Goal: Register for event/course

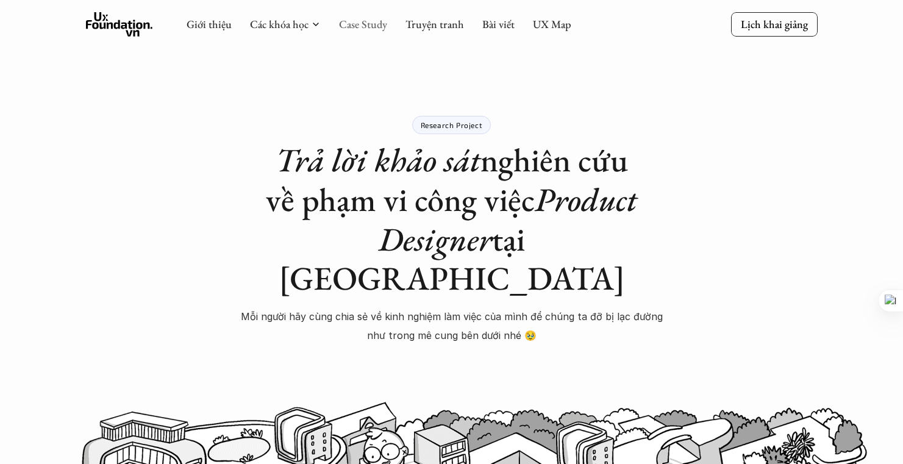
click at [365, 21] on link "Case Study" at bounding box center [363, 24] width 48 height 14
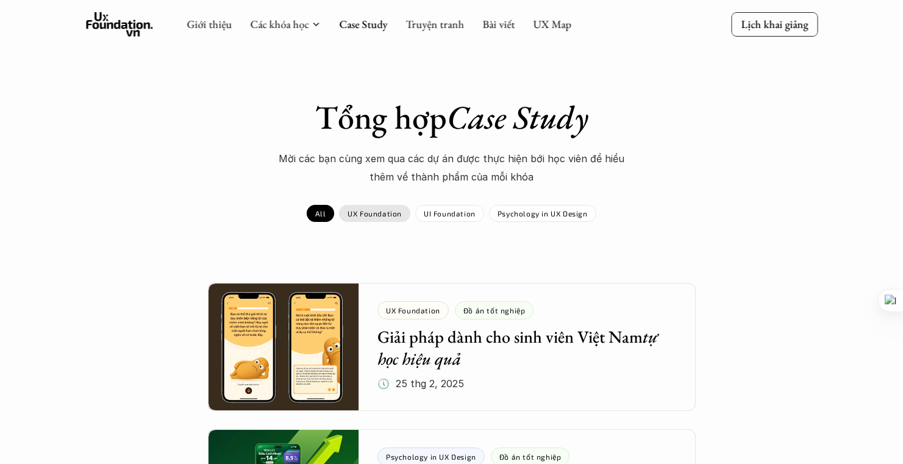
click at [382, 215] on p "UX Foundation" at bounding box center [375, 213] width 54 height 9
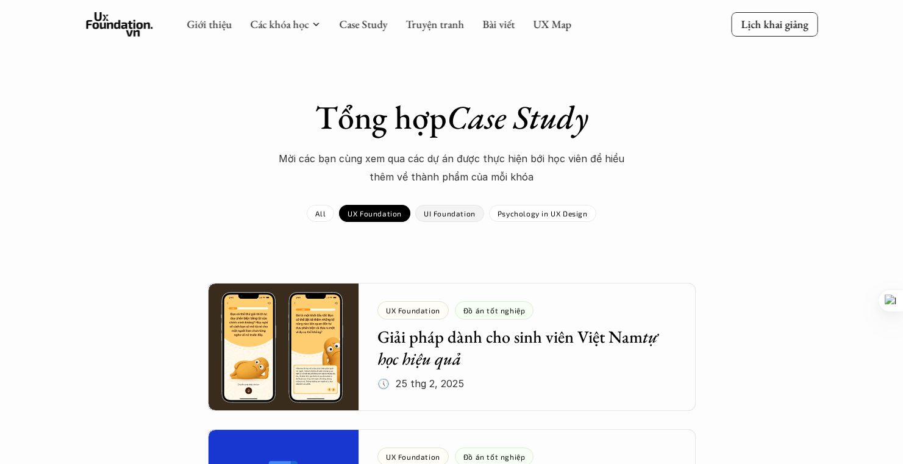
click at [437, 214] on p "UI Foundation" at bounding box center [450, 213] width 52 height 9
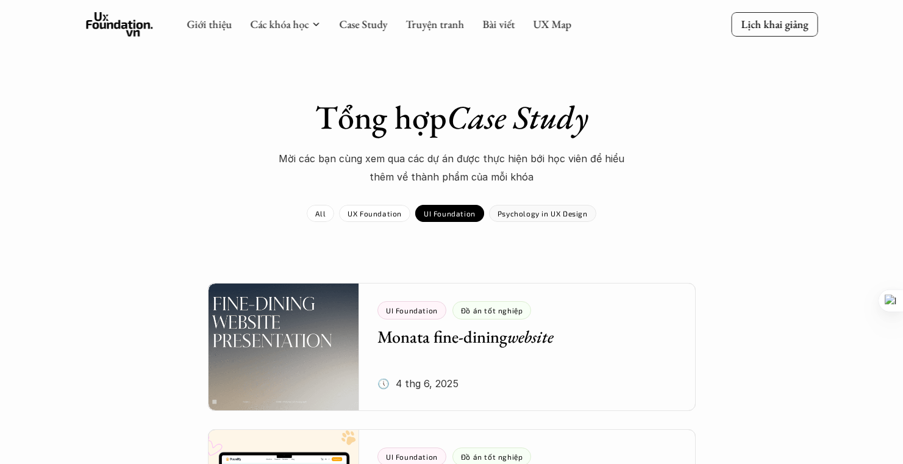
click at [536, 209] on p "Psychology in UX Design" at bounding box center [543, 213] width 90 height 9
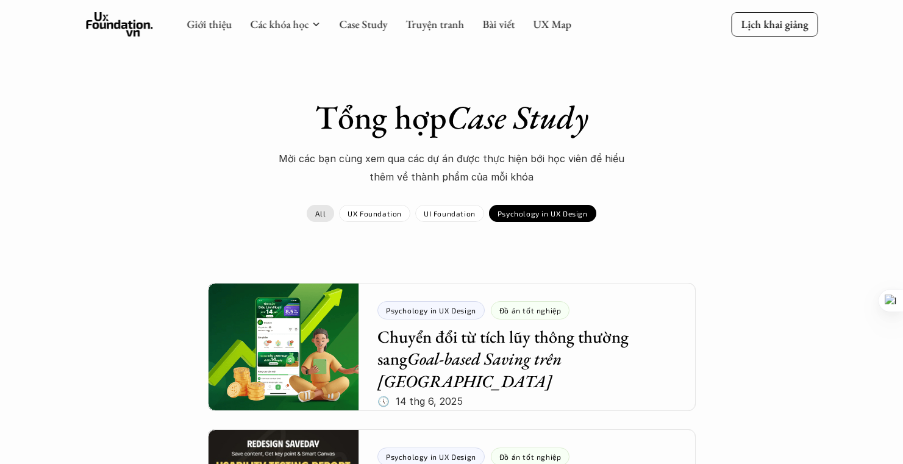
click at [326, 215] on p "All" at bounding box center [320, 213] width 10 height 9
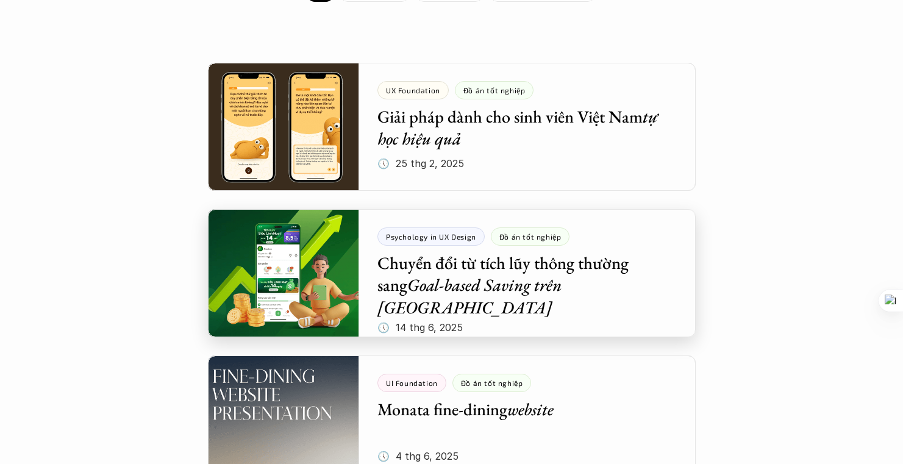
scroll to position [465, 0]
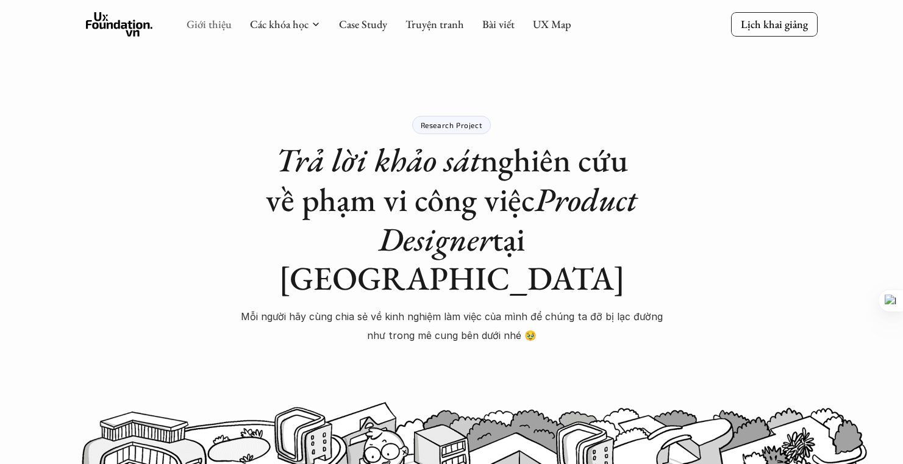
click at [201, 23] on link "Giới thiệu" at bounding box center [209, 24] width 45 height 14
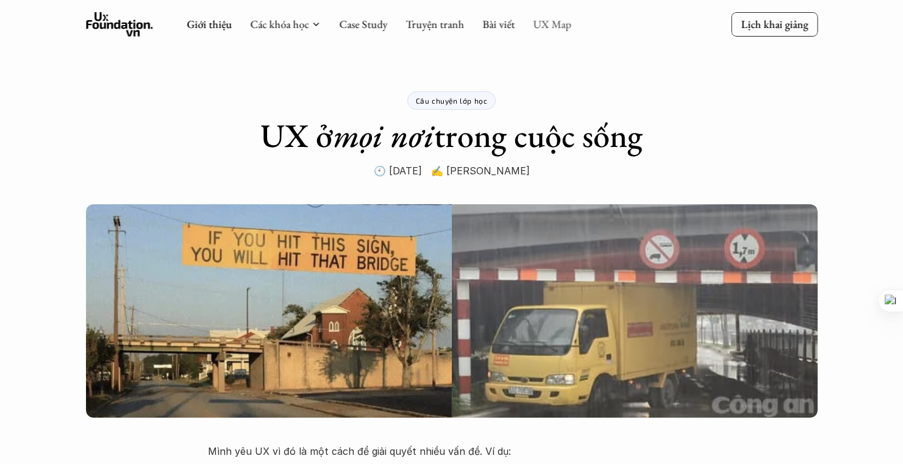
click at [555, 20] on link "UX Map" at bounding box center [552, 24] width 38 height 14
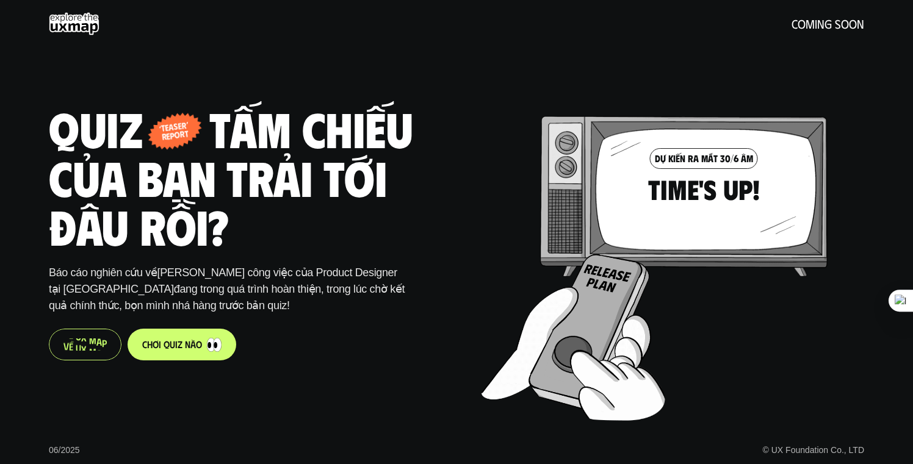
click at [86, 348] on p "V ề U X M a p" at bounding box center [84, 345] width 43 height 12
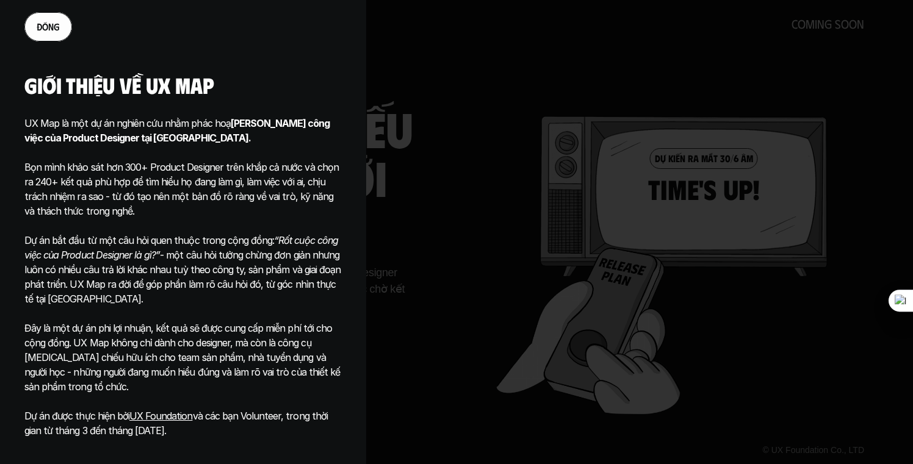
click at [440, 275] on div at bounding box center [456, 232] width 913 height 464
click at [437, 275] on div at bounding box center [456, 232] width 913 height 464
click at [409, 294] on div at bounding box center [456, 232] width 913 height 464
click at [369, 262] on div at bounding box center [456, 232] width 913 height 464
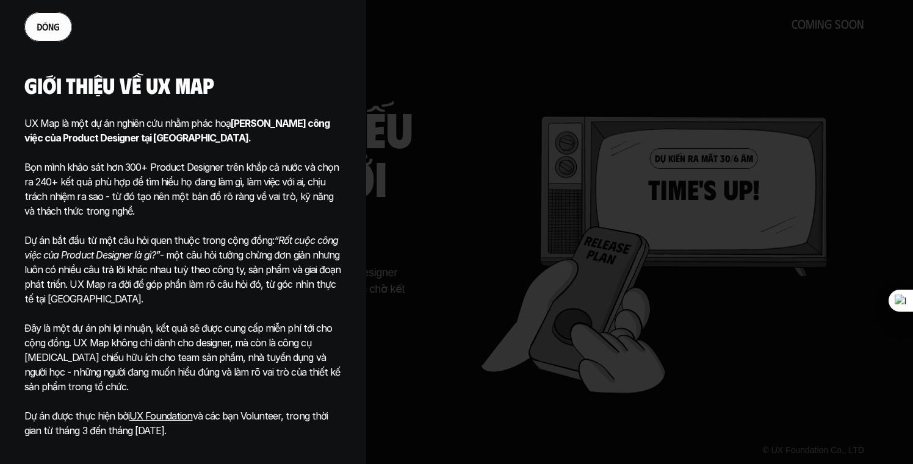
click at [61, 30] on link "đ ó n g" at bounding box center [48, 26] width 48 height 29
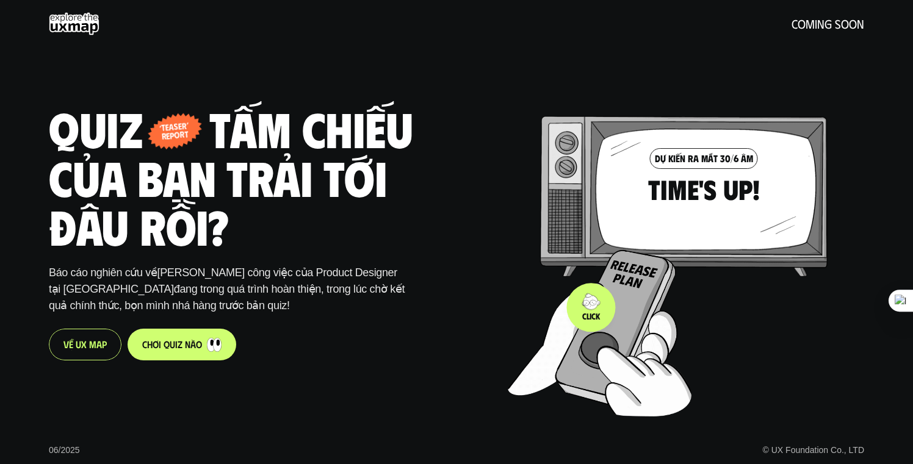
click at [587, 307] on img at bounding box center [593, 329] width 170 height 160
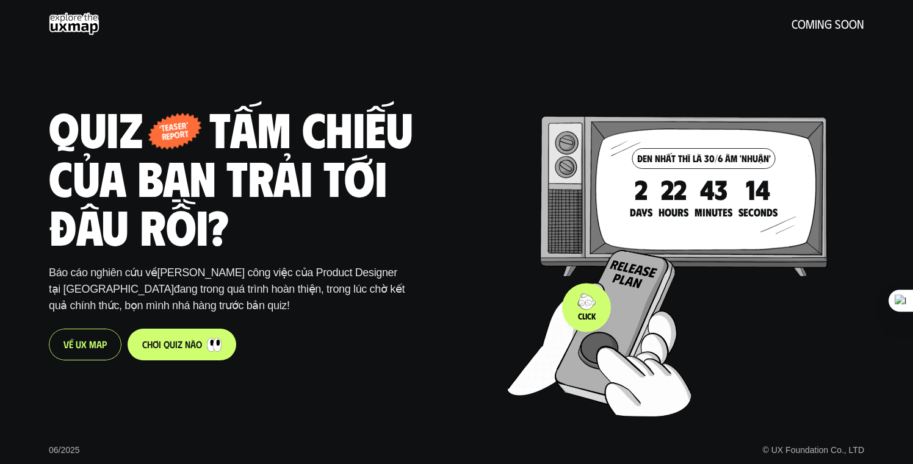
click at [586, 307] on img at bounding box center [592, 329] width 170 height 160
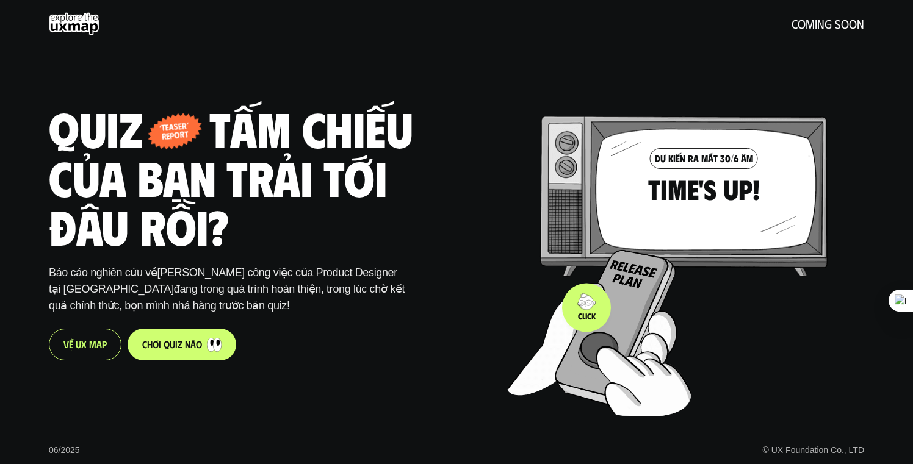
click at [586, 307] on img at bounding box center [592, 329] width 170 height 160
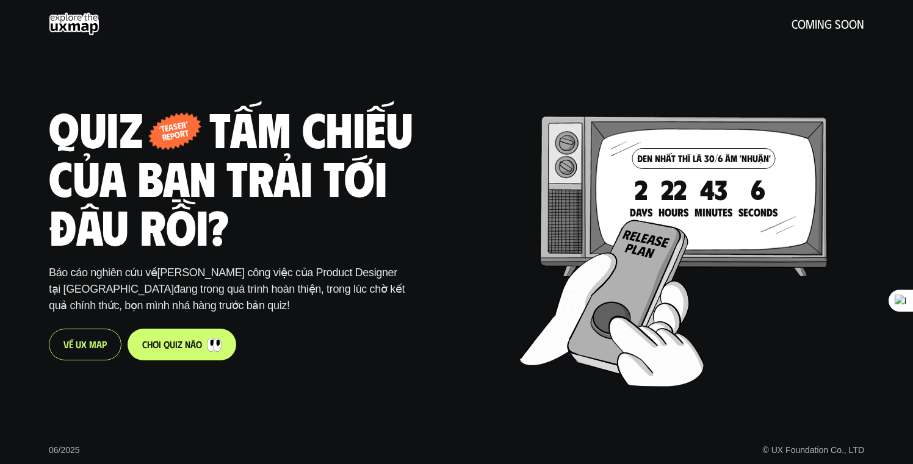
click at [818, 23] on h5 "coming soon" at bounding box center [827, 23] width 73 height 13
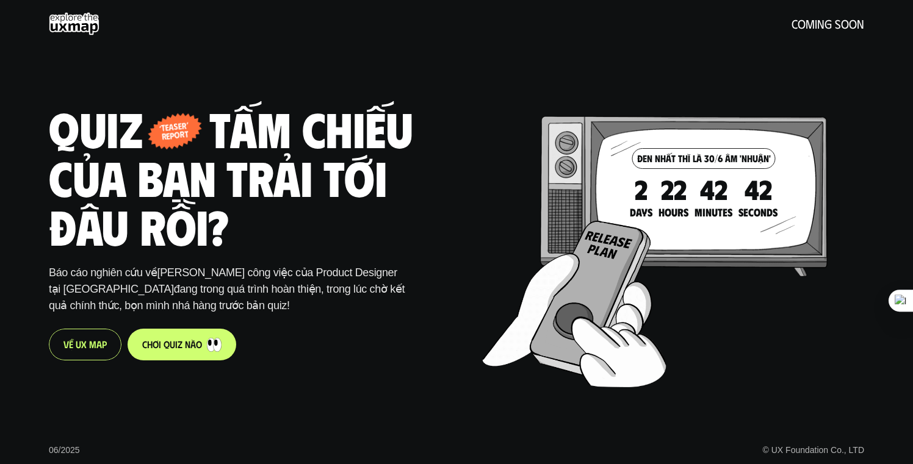
click at [85, 31] on use at bounding box center [74, 23] width 51 height 23
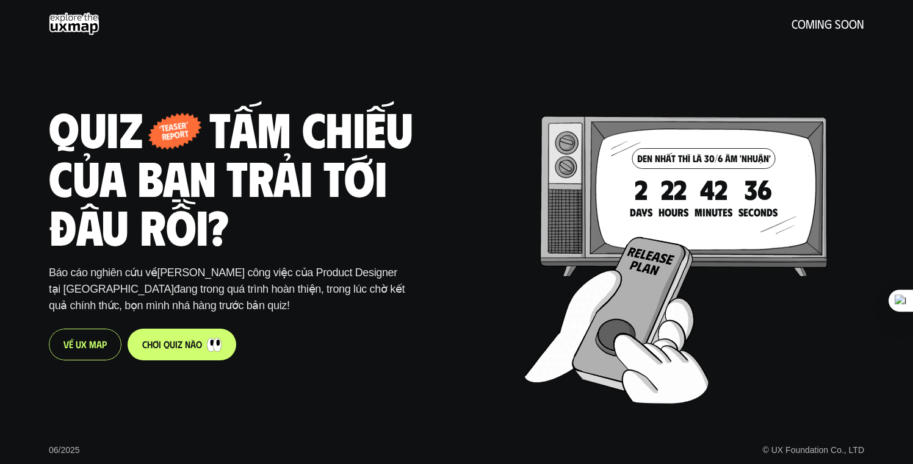
click at [82, 30] on use at bounding box center [74, 23] width 51 height 23
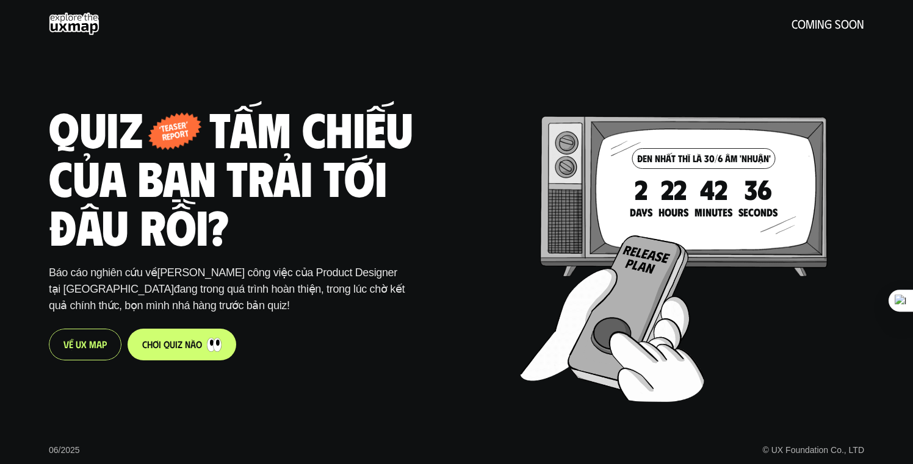
click at [82, 30] on use at bounding box center [74, 23] width 51 height 23
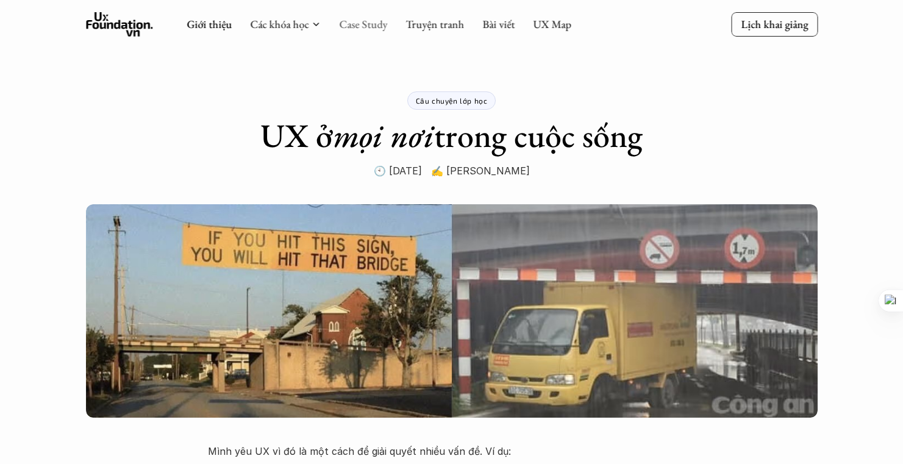
click at [339, 26] on link "Case Study" at bounding box center [363, 24] width 48 height 14
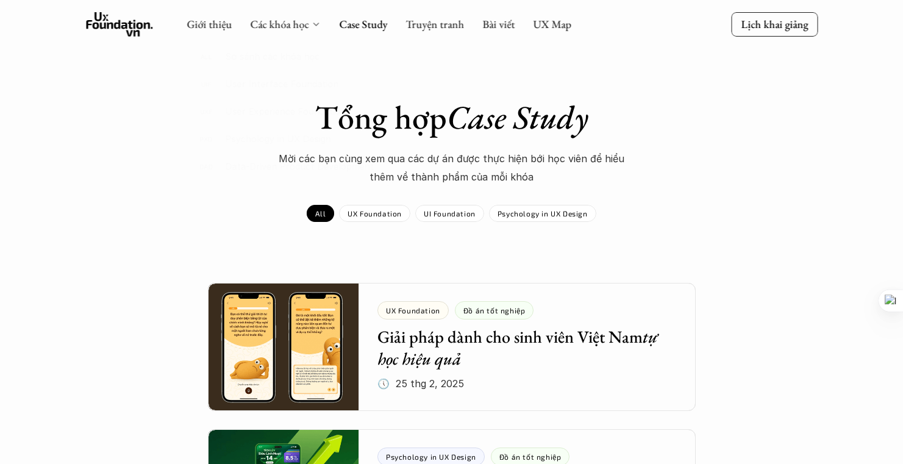
click at [295, 27] on link "Các khóa học" at bounding box center [279, 24] width 59 height 14
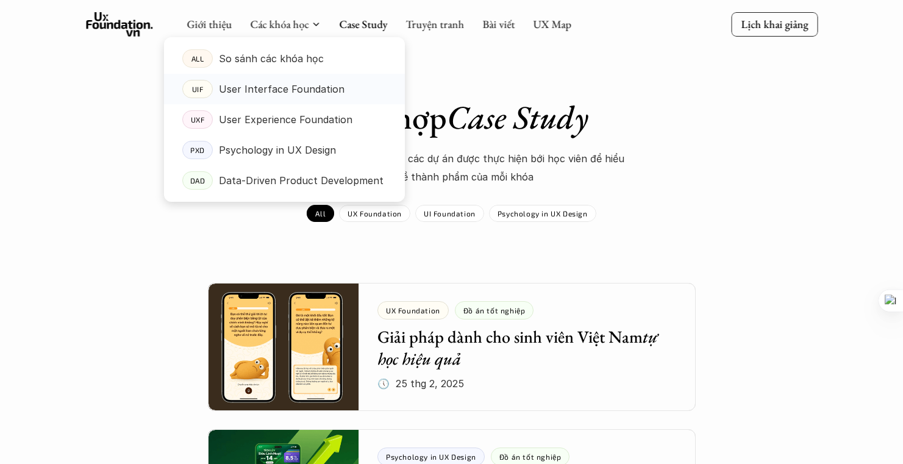
click at [282, 102] on link "UIF User Interface Foundation" at bounding box center [284, 89] width 241 height 31
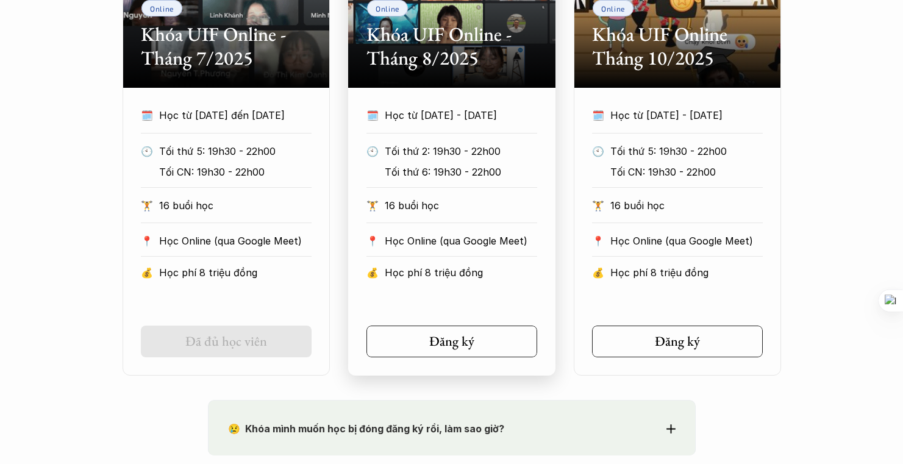
scroll to position [768, 0]
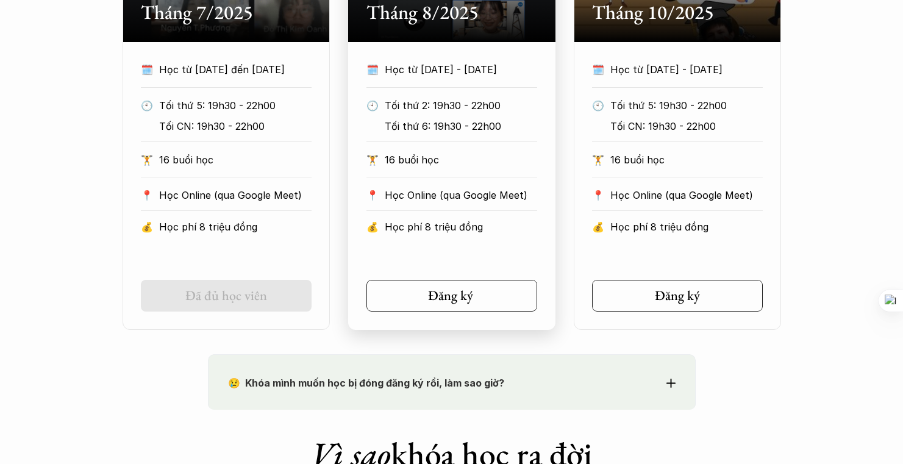
click at [461, 299] on h5 "Đăng ký" at bounding box center [450, 296] width 45 height 16
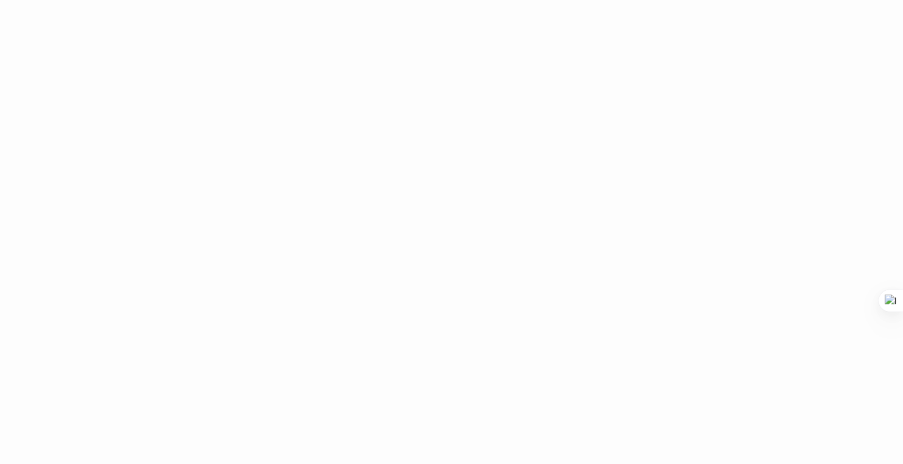
scroll to position [866, 0]
